Goal: Transaction & Acquisition: Purchase product/service

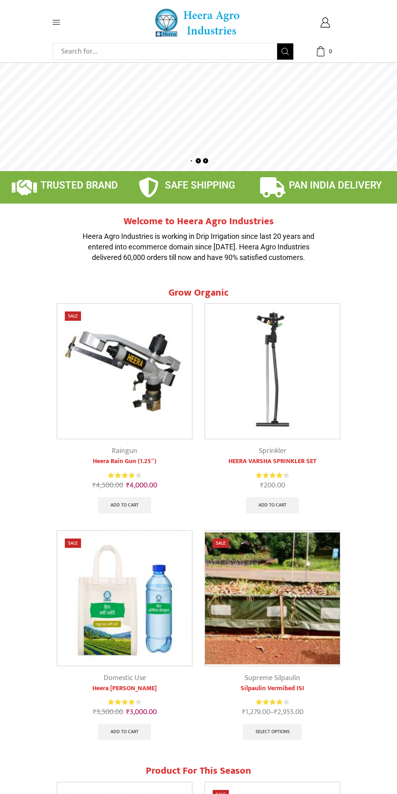
click at [56, 22] on icon at bounding box center [56, 22] width 7 height 4
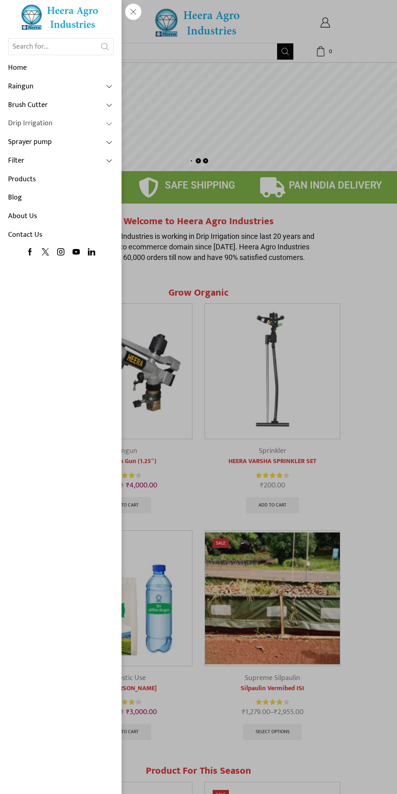
click at [17, 127] on link "Drip Irrigation" at bounding box center [60, 123] width 105 height 19
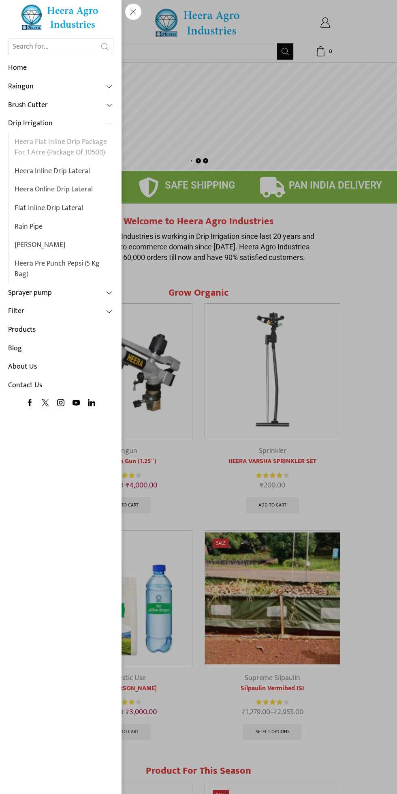
click at [35, 148] on link "Heera Flat Inline Drip Package For 1 Acre (Package of 10500)" at bounding box center [64, 147] width 99 height 29
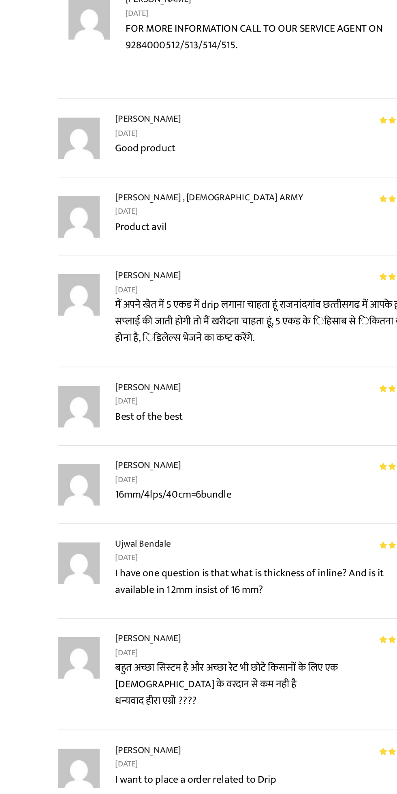
scroll to position [1116, 0]
